Goal: Information Seeking & Learning: Learn about a topic

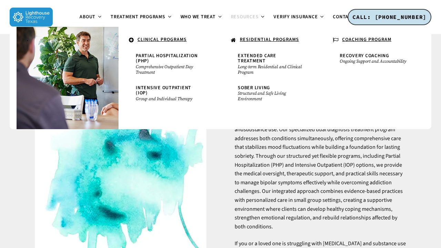
click at [257, 40] on u "RESIDENTIAL PROGRAMS" at bounding box center [269, 39] width 59 height 7
click at [259, 40] on u "RESIDENTIAL PROGRAMS" at bounding box center [269, 39] width 59 height 7
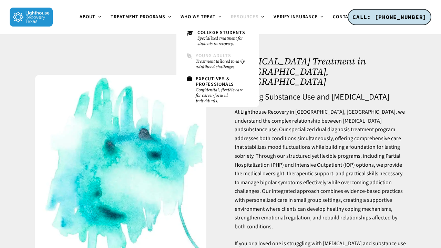
click at [224, 63] on small "Treatment tailored to early adulthood challenges." at bounding box center [222, 64] width 53 height 11
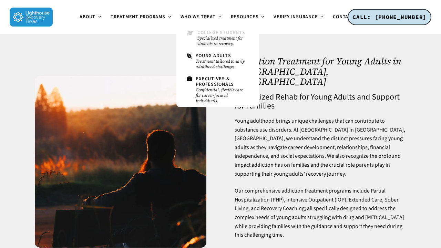
click at [212, 38] on small "Specialized treatment for students in recovery." at bounding box center [222, 40] width 51 height 11
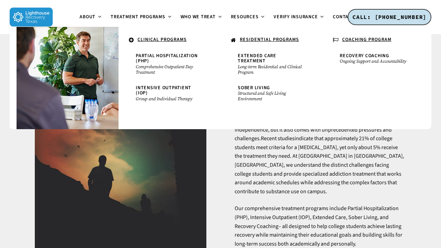
click at [246, 41] on u "RESIDENTIAL PROGRAMS" at bounding box center [269, 39] width 59 height 7
click at [248, 55] on span "Extended Care Treatment" at bounding box center [257, 58] width 39 height 12
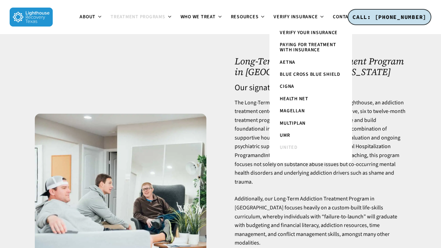
click at [289, 145] on span "United" at bounding box center [289, 147] width 18 height 7
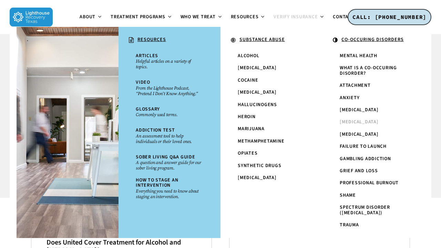
click at [360, 121] on span "[MEDICAL_DATA]" at bounding box center [359, 121] width 39 height 7
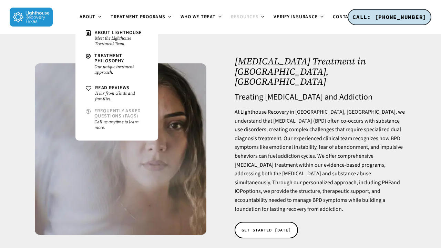
click at [121, 111] on span "Frequently Asked Questions (FAQs)" at bounding box center [117, 113] width 46 height 12
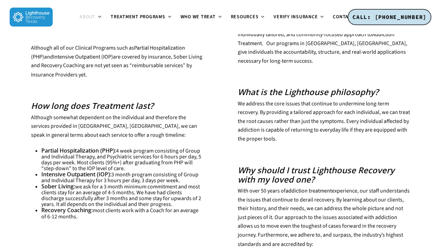
scroll to position [294, 0]
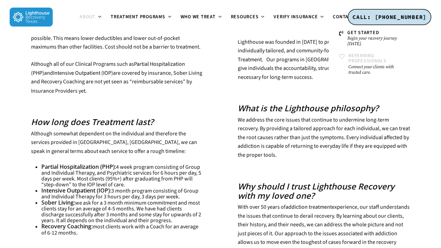
click at [399, 53] on link "Referring Professionals Connect your clients with trusted care." at bounding box center [369, 64] width 69 height 29
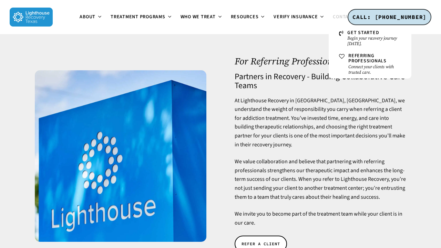
drag, startPoint x: 340, startPoint y: 16, endPoint x: 332, endPoint y: 15, distance: 8.7
click at [332, 15] on link "Contact" at bounding box center [347, 17] width 37 height 6
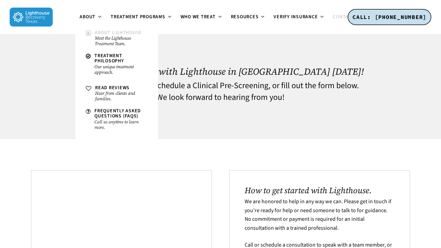
click at [107, 38] on small "Meet the Lighthouse Treatment Team." at bounding box center [121, 40] width 53 height 11
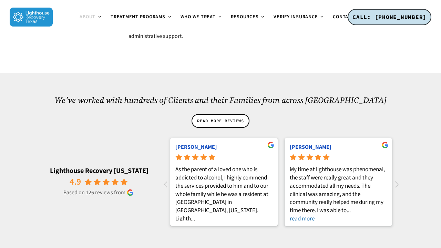
scroll to position [1011, 0]
